Goal: Information Seeking & Learning: Learn about a topic

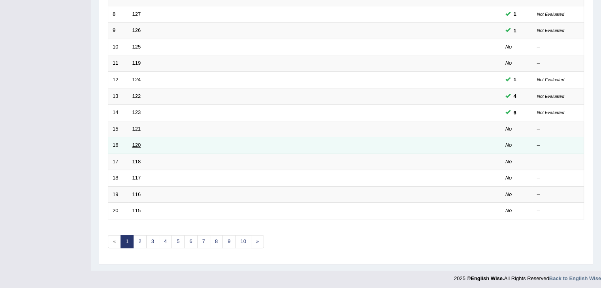
click at [135, 144] on link "120" at bounding box center [136, 145] width 9 height 6
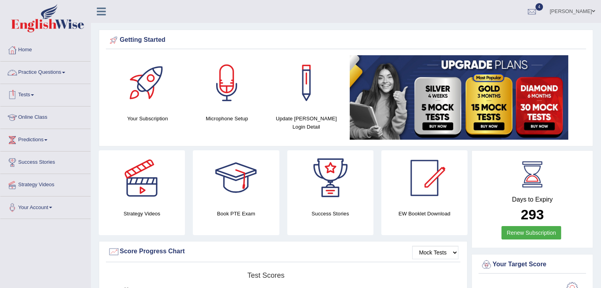
click at [43, 75] on link "Practice Questions" at bounding box center [45, 72] width 90 height 20
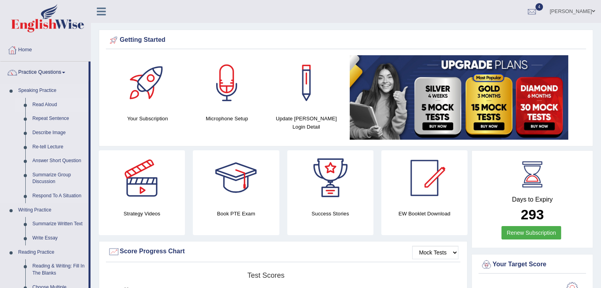
click at [52, 104] on link "Read Aloud" at bounding box center [59, 105] width 60 height 14
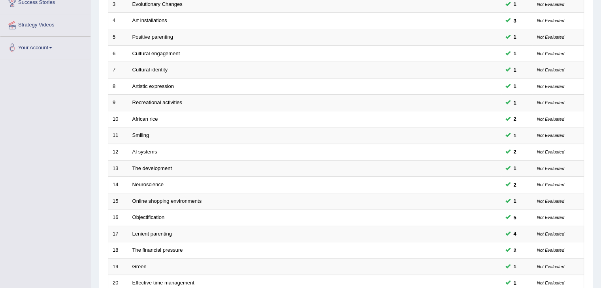
scroll to position [160, 0]
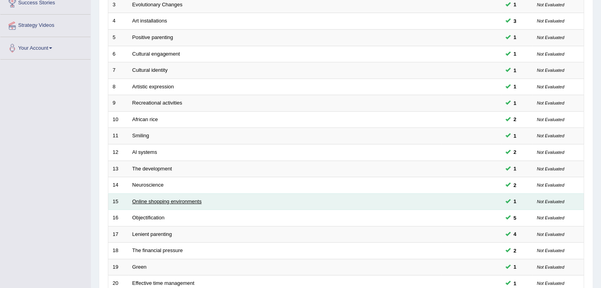
click at [179, 199] on link "Online shopping environments" at bounding box center [167, 202] width 70 height 6
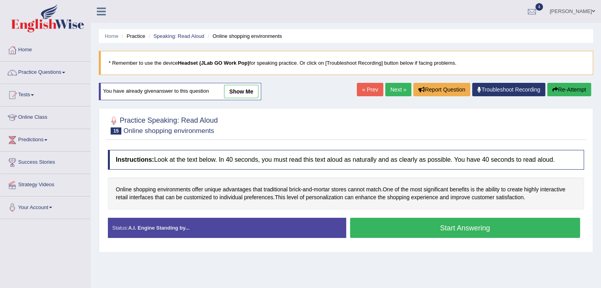
click at [474, 227] on button "Start Answering" at bounding box center [465, 228] width 230 height 20
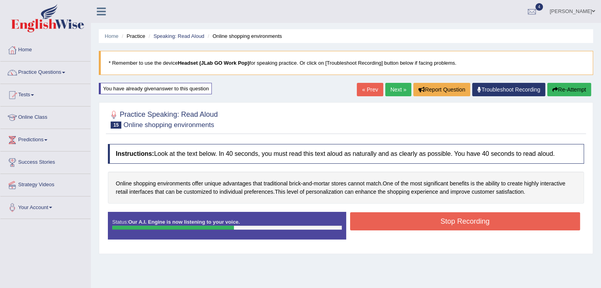
click at [474, 221] on button "Stop Recording" at bounding box center [465, 221] width 230 height 18
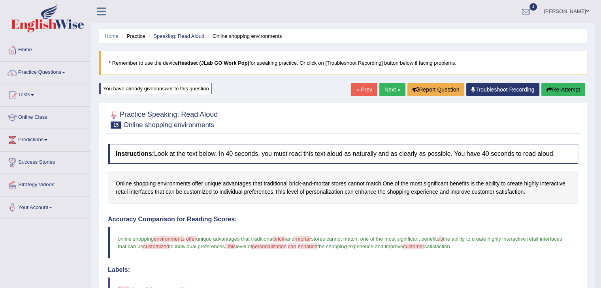
click at [561, 90] on button "Re-Attempt" at bounding box center [563, 89] width 44 height 13
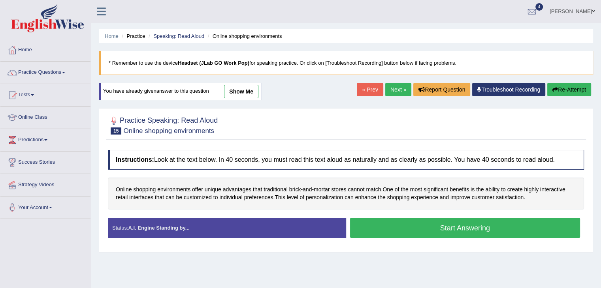
click at [434, 229] on button "Start Answering" at bounding box center [465, 228] width 230 height 20
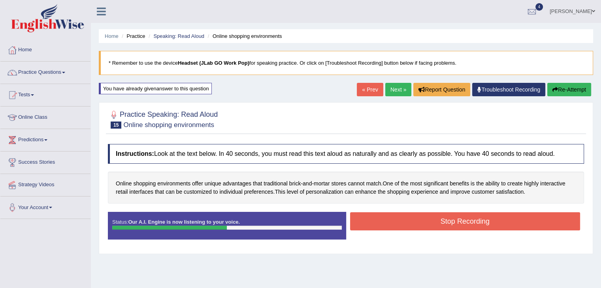
click at [442, 219] on button "Stop Recording" at bounding box center [465, 221] width 230 height 18
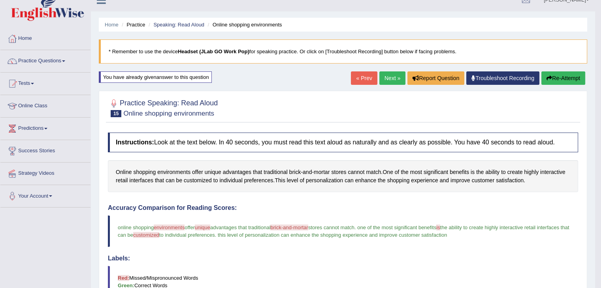
scroll to position [8, 0]
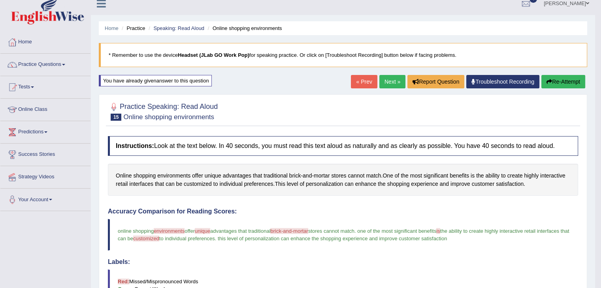
click at [390, 83] on link "Next »" at bounding box center [392, 81] width 26 height 13
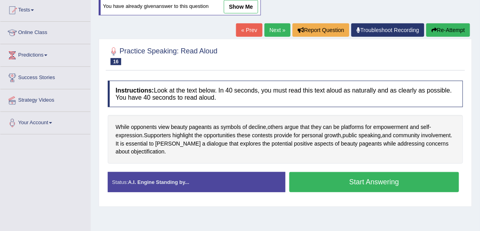
scroll to position [88, 0]
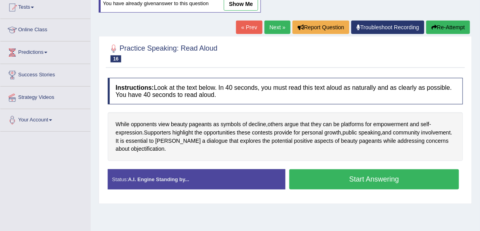
click at [352, 171] on button "Start Answering" at bounding box center [374, 179] width 170 height 20
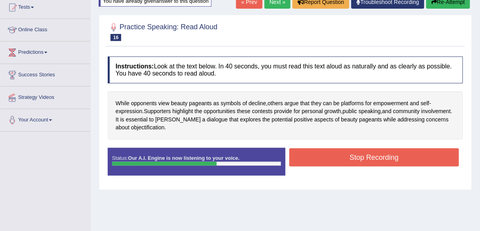
click at [364, 158] on button "Stop Recording" at bounding box center [374, 157] width 170 height 18
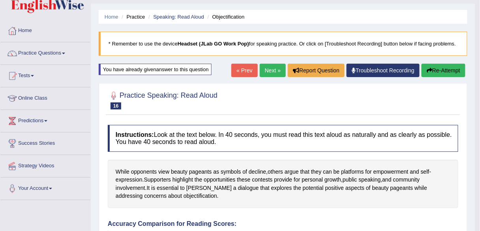
scroll to position [15, 0]
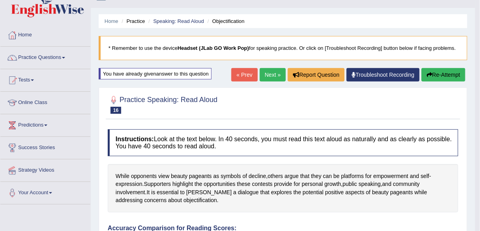
click at [270, 74] on link "Next »" at bounding box center [273, 74] width 26 height 13
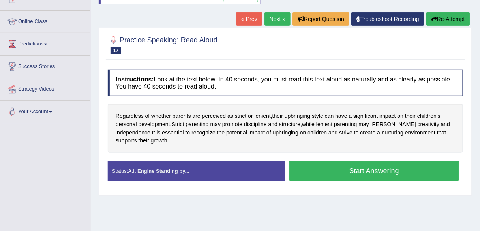
scroll to position [100, 0]
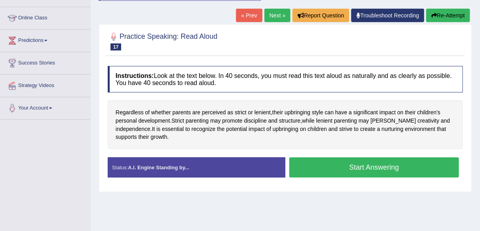
click at [360, 164] on button "Start Answering" at bounding box center [374, 167] width 170 height 20
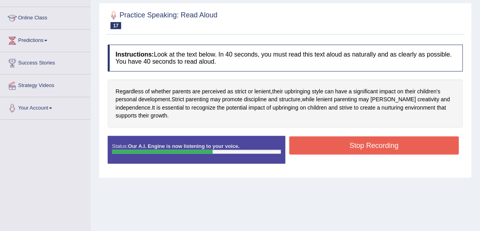
click at [361, 143] on button "Stop Recording" at bounding box center [374, 145] width 170 height 18
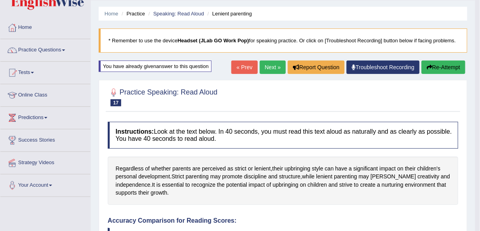
scroll to position [19, 0]
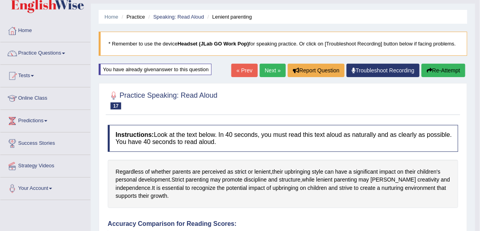
click at [267, 72] on link "Next »" at bounding box center [273, 70] width 26 height 13
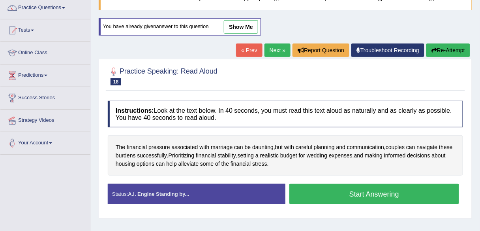
scroll to position [68, 0]
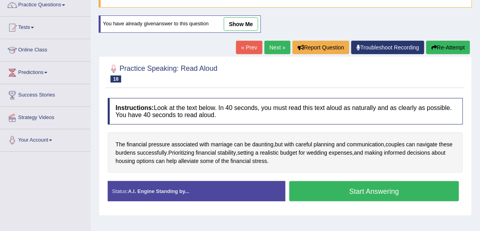
click at [358, 190] on button "Start Answering" at bounding box center [374, 191] width 170 height 20
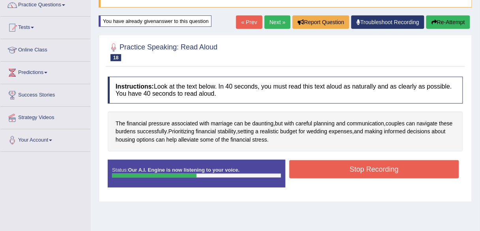
click at [367, 171] on button "Stop Recording" at bounding box center [374, 169] width 170 height 18
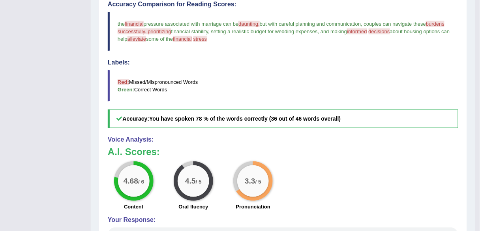
scroll to position [233, 0]
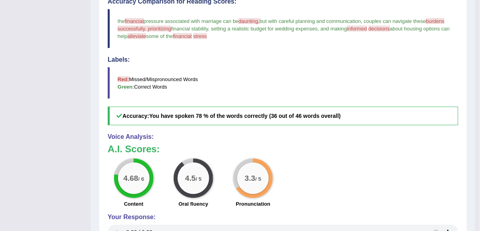
click at [384, 180] on div "4.68 / 6 Content 4.5 / 5 Oral fluency 3.3 / 5 Pronunciation" at bounding box center [283, 183] width 359 height 51
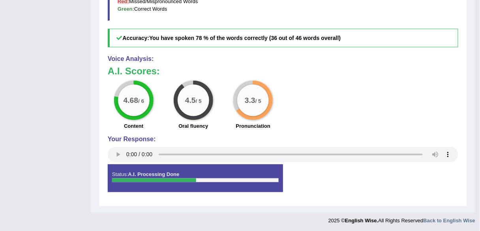
scroll to position [0, 0]
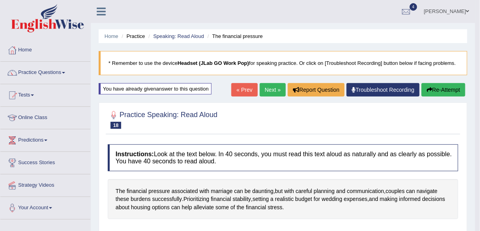
click at [264, 90] on link "Next »" at bounding box center [273, 89] width 26 height 13
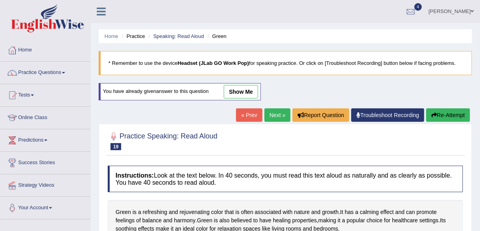
click at [480, 49] on html "Toggle navigation Home Practice Questions Speaking Practice Read Aloud Repeat S…" at bounding box center [240, 115] width 480 height 231
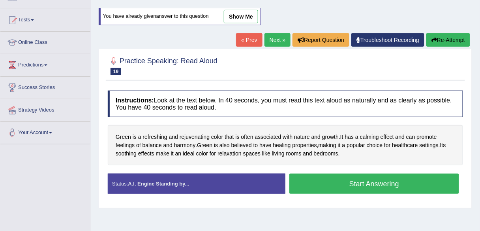
scroll to position [75, 0]
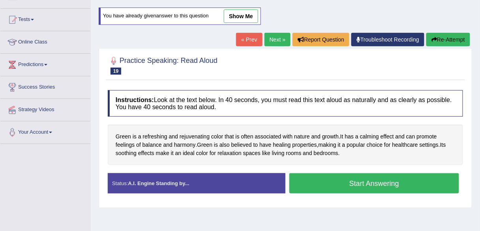
click at [351, 182] on button "Start Answering" at bounding box center [374, 183] width 170 height 20
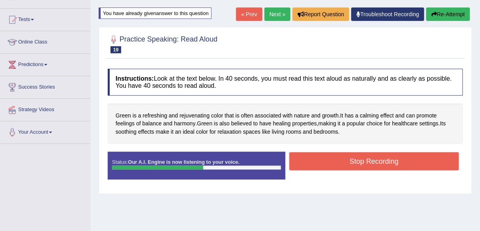
click at [357, 162] on button "Stop Recording" at bounding box center [374, 161] width 170 height 18
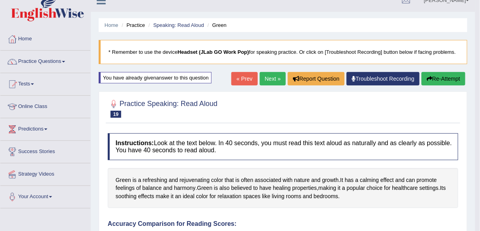
scroll to position [8, 0]
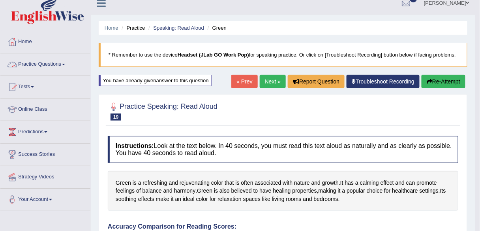
click at [47, 66] on link "Practice Questions" at bounding box center [45, 63] width 90 height 20
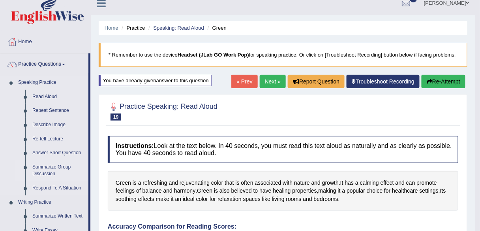
click at [45, 171] on link "Summarize Group Discussion" at bounding box center [59, 170] width 60 height 21
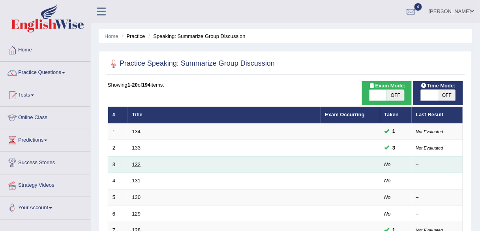
click at [134, 163] on link "132" at bounding box center [136, 164] width 9 height 6
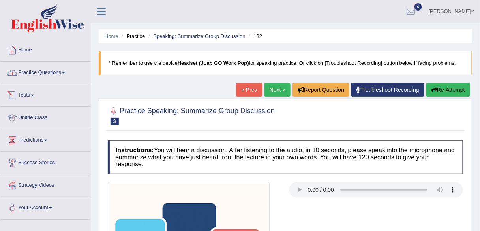
click at [30, 95] on link "Tests" at bounding box center [45, 94] width 90 height 20
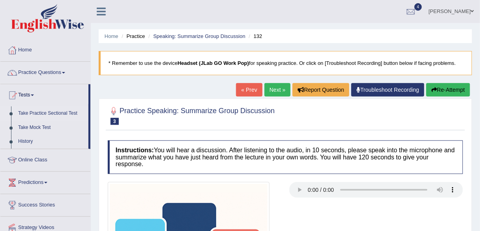
click at [50, 110] on link "Take Practice Sectional Test" at bounding box center [52, 113] width 74 height 14
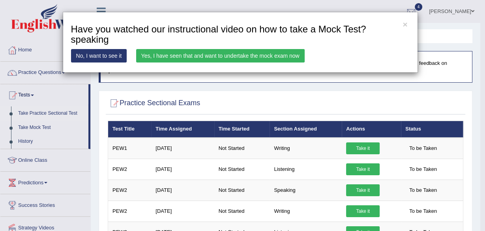
click at [177, 55] on link "Yes, I have seen that and want to undertake the mock exam now" at bounding box center [220, 55] width 169 height 13
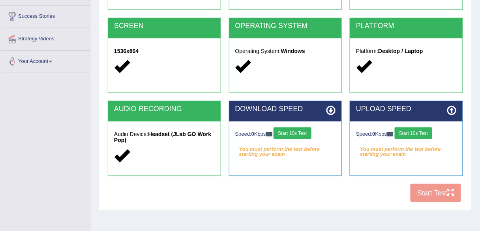
scroll to position [148, 0]
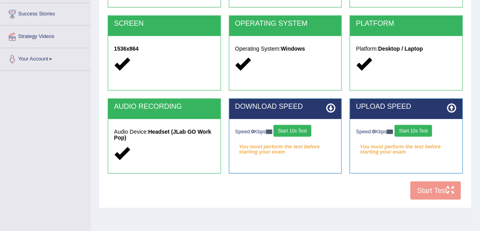
click at [303, 128] on button "Start 10s Test" at bounding box center [293, 131] width 38 height 12
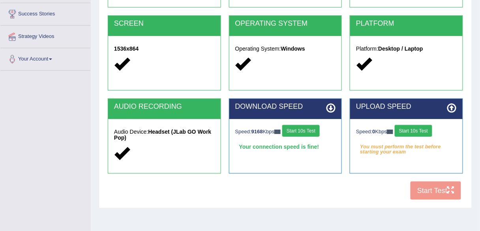
click at [411, 130] on button "Start 10s Test" at bounding box center [414, 131] width 38 height 12
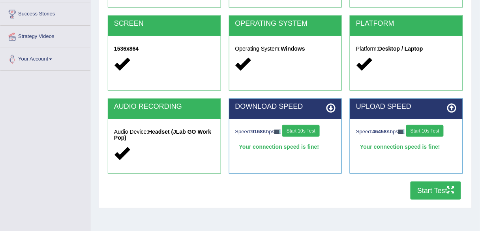
click at [426, 194] on button "Start Test" at bounding box center [436, 190] width 51 height 18
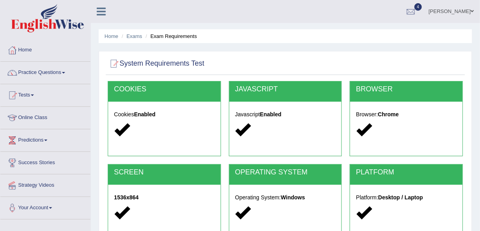
scroll to position [0, 0]
click at [34, 96] on link "Tests" at bounding box center [45, 94] width 90 height 20
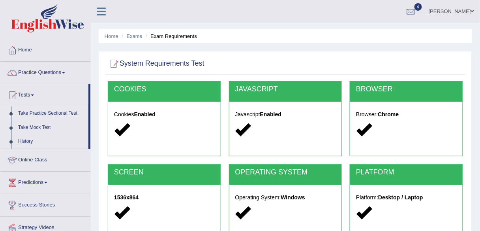
click at [36, 110] on link "Take Practice Sectional Test" at bounding box center [52, 113] width 74 height 14
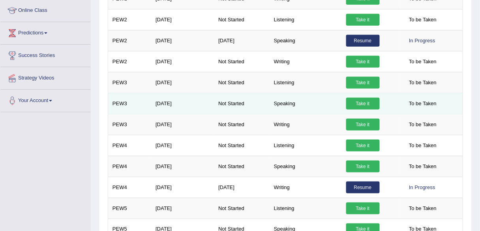
click at [368, 103] on link "Take it" at bounding box center [363, 104] width 34 height 12
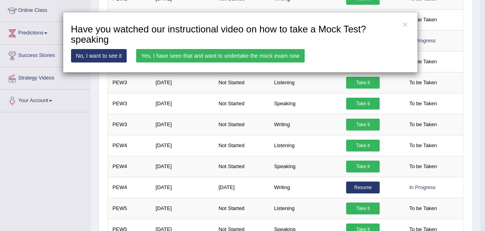
click at [194, 56] on link "Yes, I have seen that and want to undertake the mock exam now" at bounding box center [220, 55] width 169 height 13
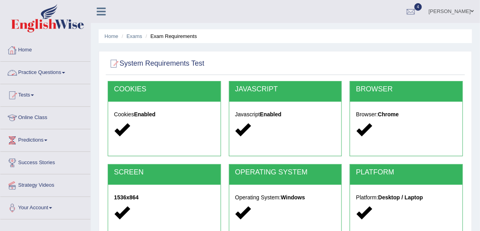
click at [40, 71] on link "Practice Questions" at bounding box center [45, 72] width 90 height 20
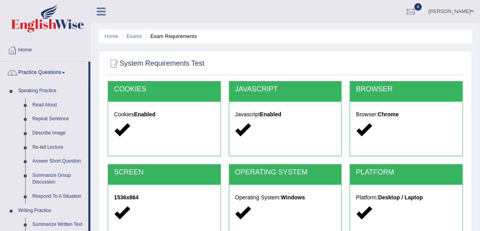
click at [40, 71] on link "Practice Questions" at bounding box center [44, 72] width 88 height 20
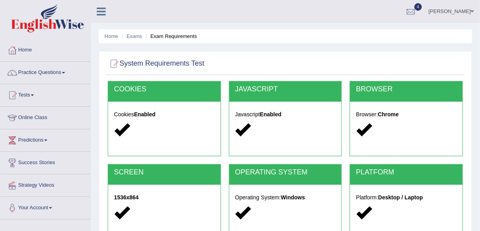
click at [34, 95] on span at bounding box center [32, 95] width 3 height 2
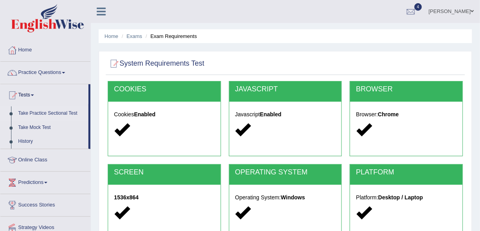
click at [41, 111] on link "Take Practice Sectional Test" at bounding box center [52, 113] width 74 height 14
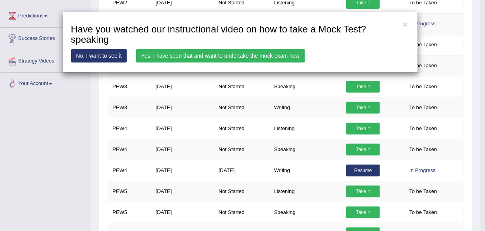
click at [173, 53] on link "Yes, I have seen that and want to undertake the mock exam now" at bounding box center [220, 55] width 169 height 13
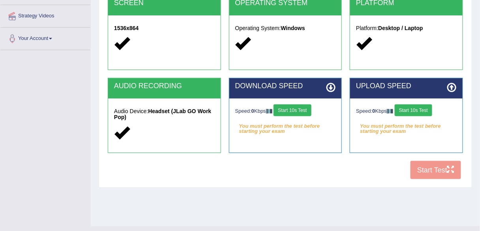
scroll to position [170, 0]
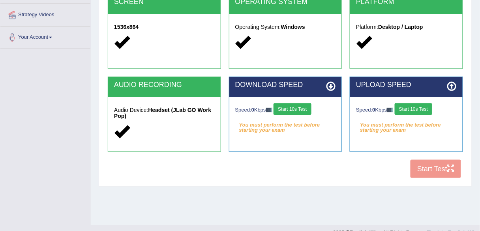
click at [302, 108] on button "Start 10s Test" at bounding box center [293, 109] width 38 height 12
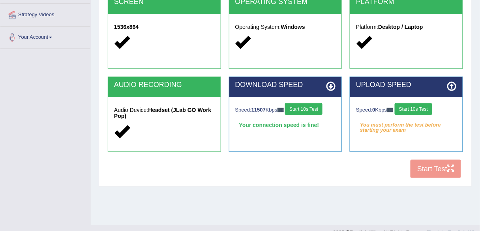
click at [410, 109] on button "Start 10s Test" at bounding box center [414, 109] width 38 height 12
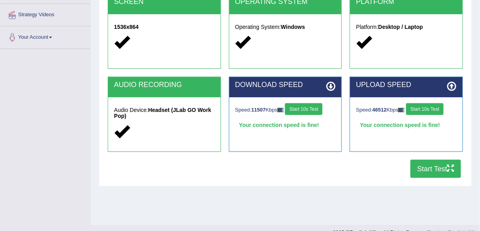
click at [426, 166] on button "Start Test" at bounding box center [436, 169] width 51 height 18
